Goal: Task Accomplishment & Management: Use online tool/utility

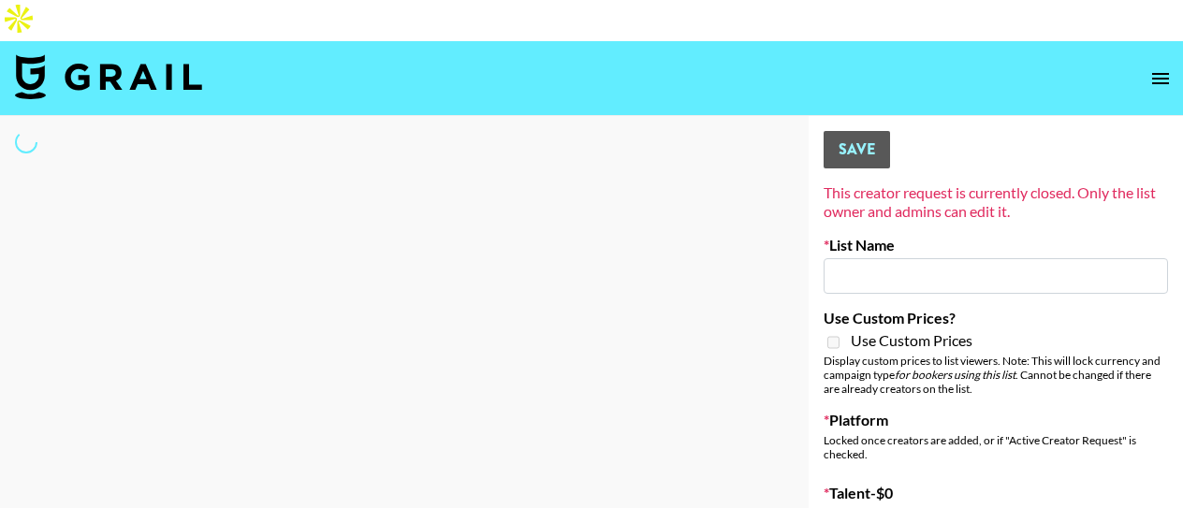
type input "Primal Harvest ([DATE])"
select select "Song"
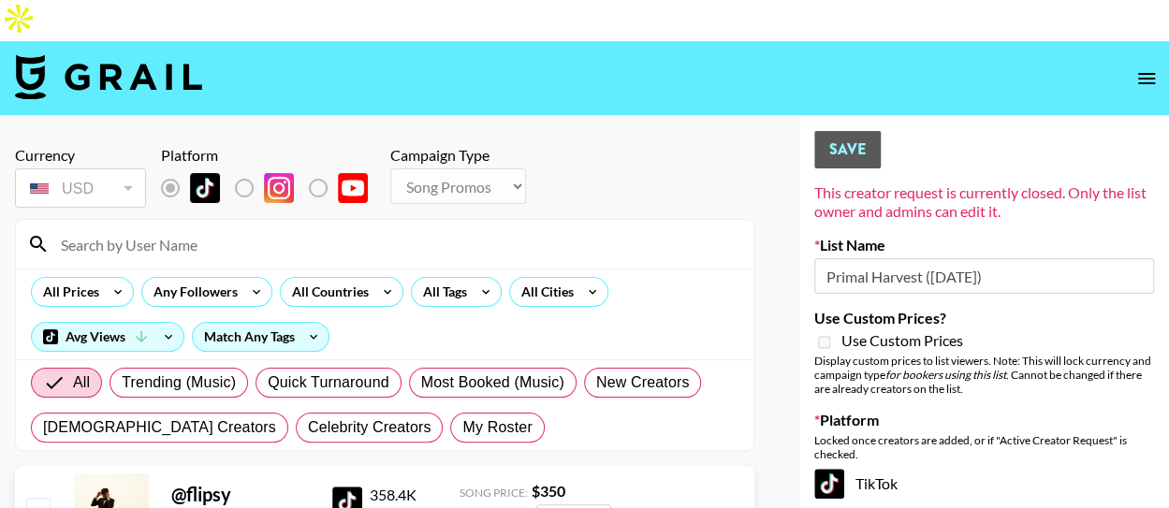
click at [405, 229] on input at bounding box center [396, 244] width 692 height 30
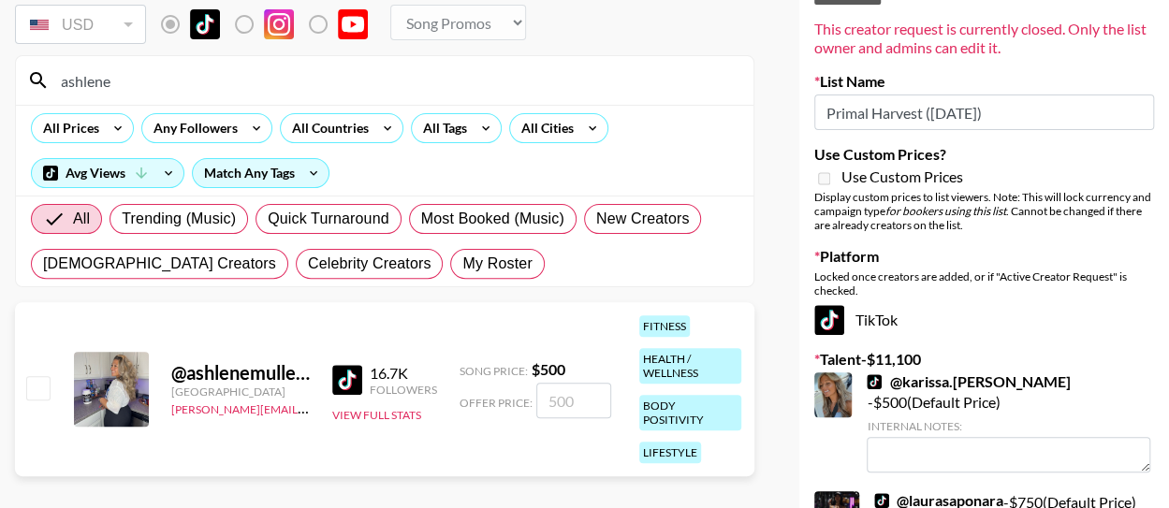
scroll to position [165, 0]
type input "ashlene"
click at [550, 382] on input "number" at bounding box center [573, 400] width 75 height 36
checkbox input "true"
type input "1000"
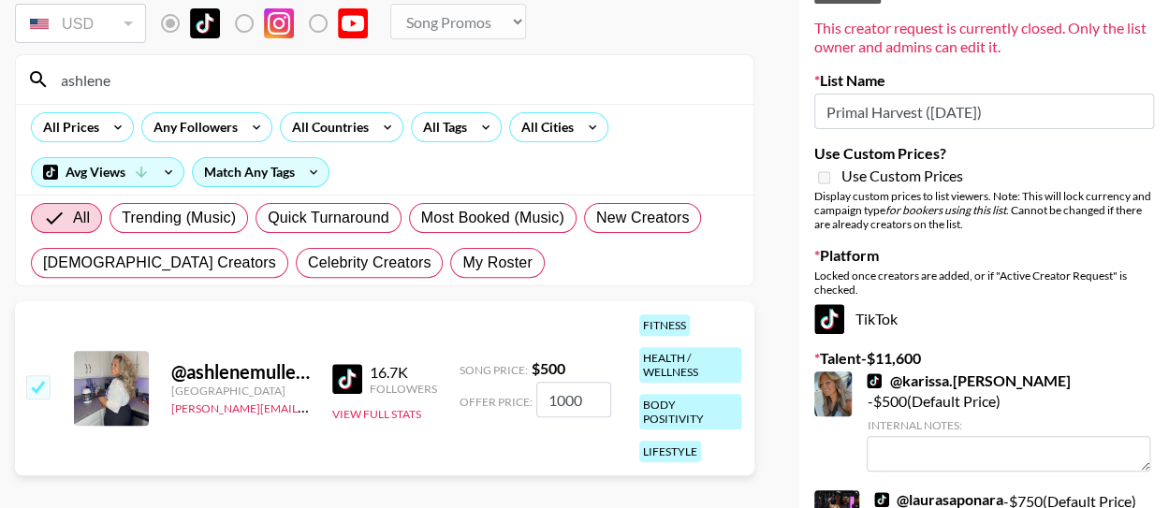
click at [278, 65] on input "ashlene" at bounding box center [396, 80] width 692 height 30
type input "a"
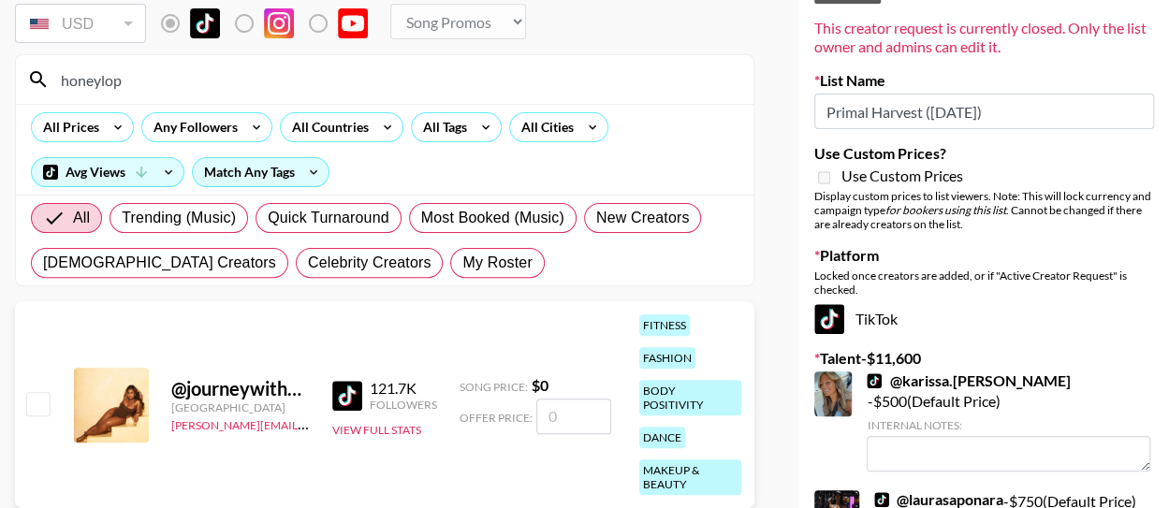
type input "honeylop"
click at [553, 399] on input "number" at bounding box center [573, 417] width 75 height 36
checkbox input "true"
type input "3"
checkbox input "false"
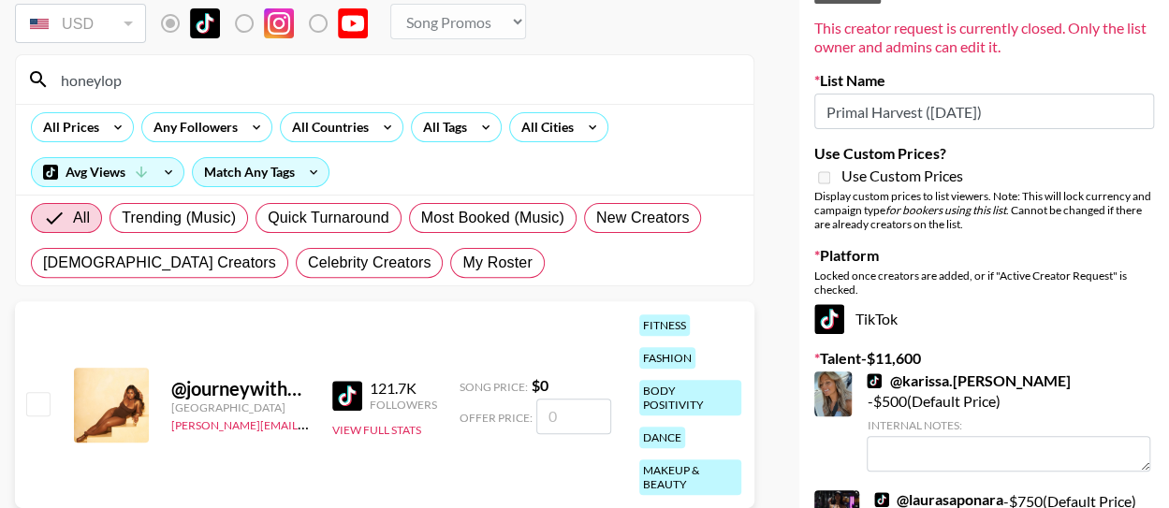
checkbox input "true"
type input "2"
checkbox input "false"
checkbox input "true"
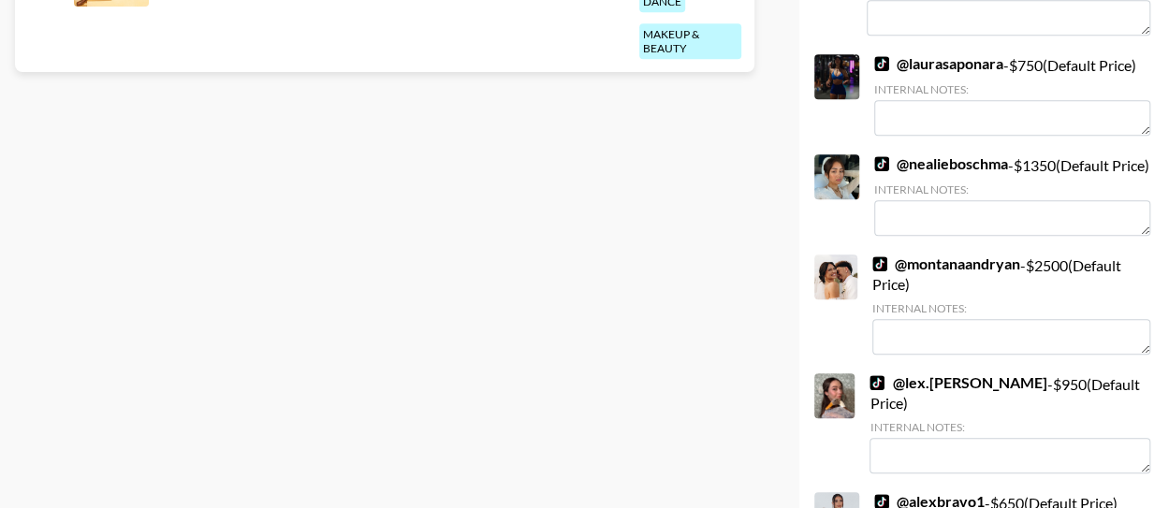
scroll to position [609, 0]
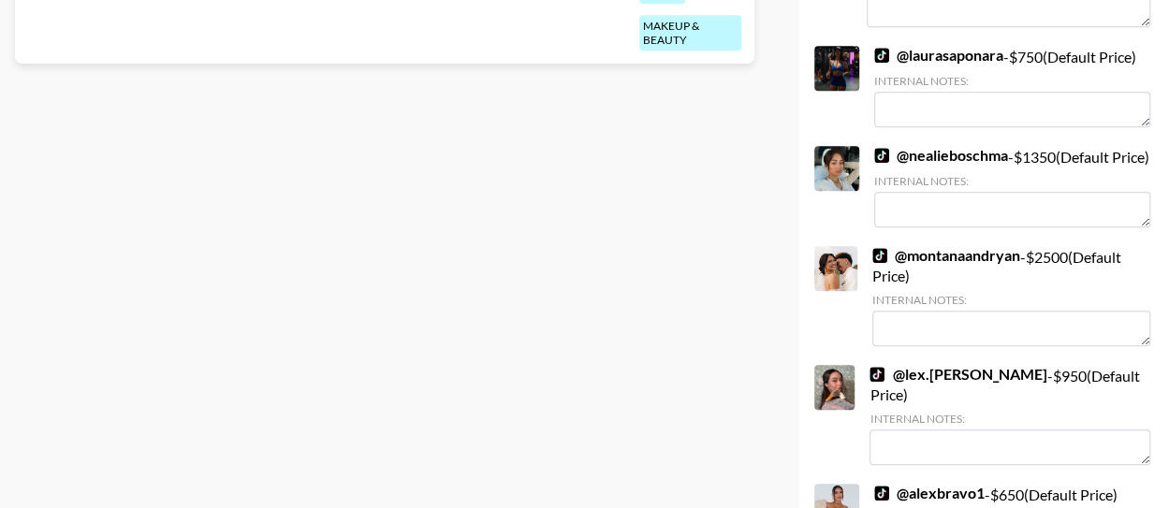
type input "3000"
click at [973, 246] on link "@ montanaandryan" at bounding box center [946, 255] width 148 height 19
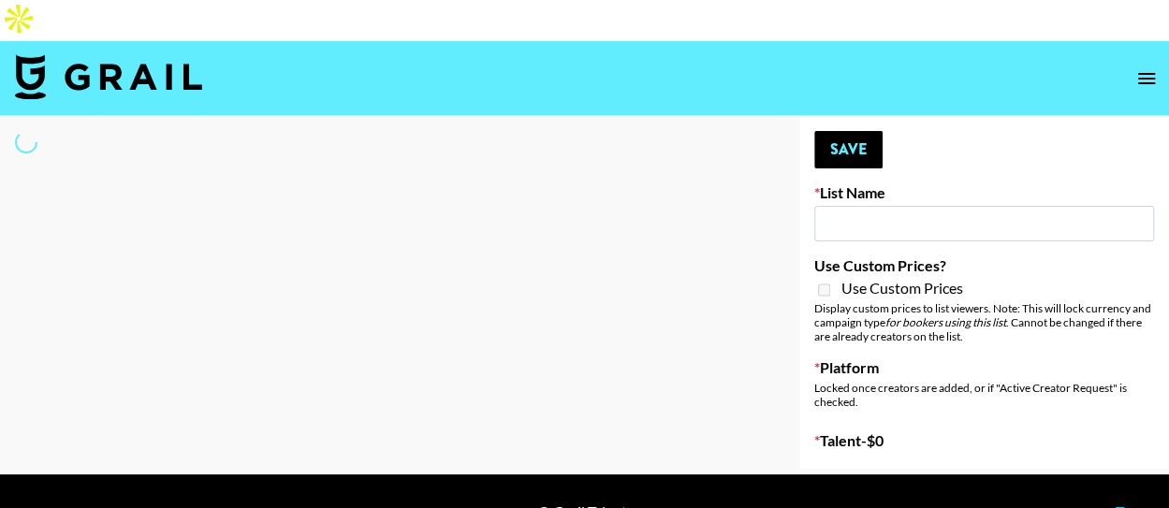
type input "Primal Harvest ([DATE])"
select select "Song"
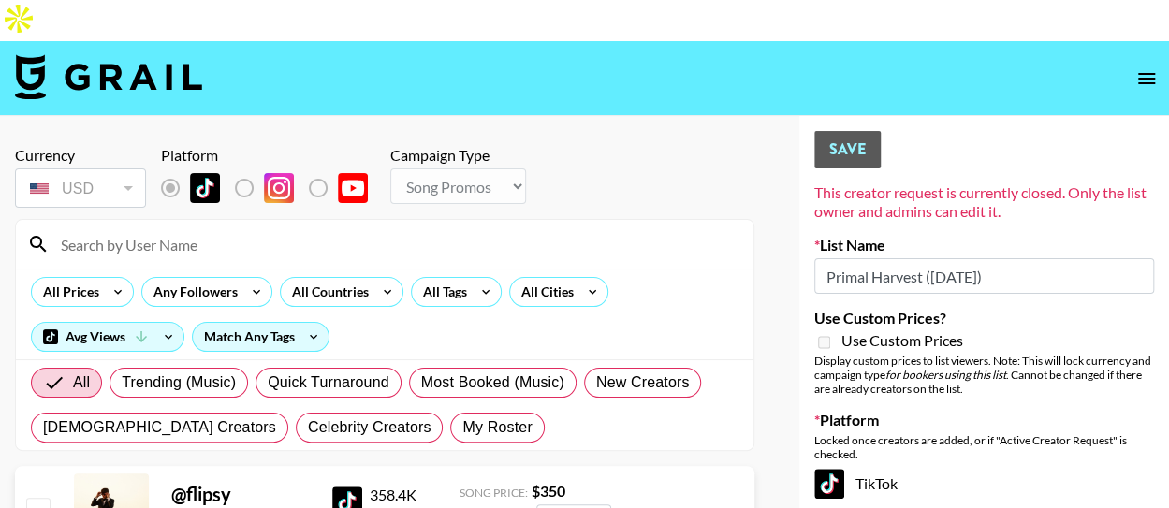
click at [234, 229] on input at bounding box center [396, 244] width 692 height 30
